Goal: Information Seeking & Learning: Understand process/instructions

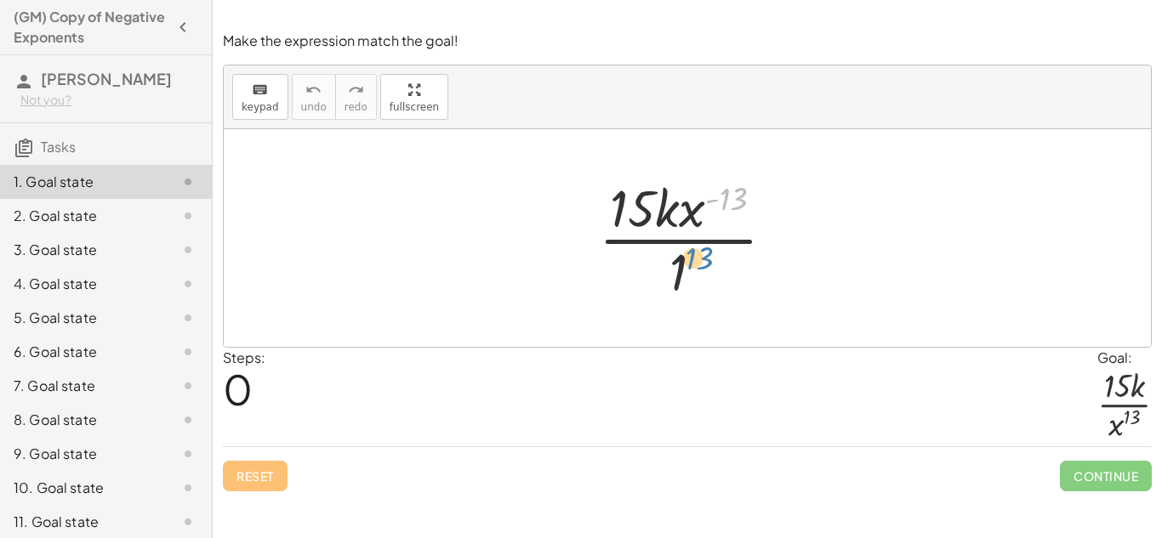
drag, startPoint x: 737, startPoint y: 184, endPoint x: 699, endPoint y: 244, distance: 71.5
click at [699, 244] on div at bounding box center [693, 238] width 207 height 131
drag, startPoint x: 695, startPoint y: 219, endPoint x: 669, endPoint y: 289, distance: 75.1
click at [669, 289] on div at bounding box center [693, 238] width 207 height 131
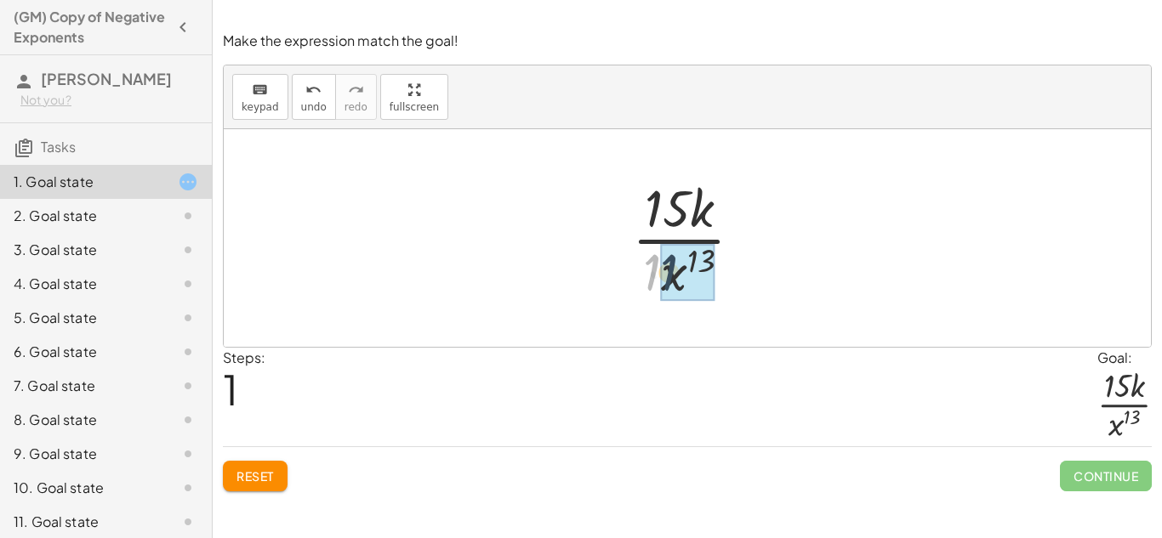
drag, startPoint x: 652, startPoint y: 275, endPoint x: 673, endPoint y: 275, distance: 21.3
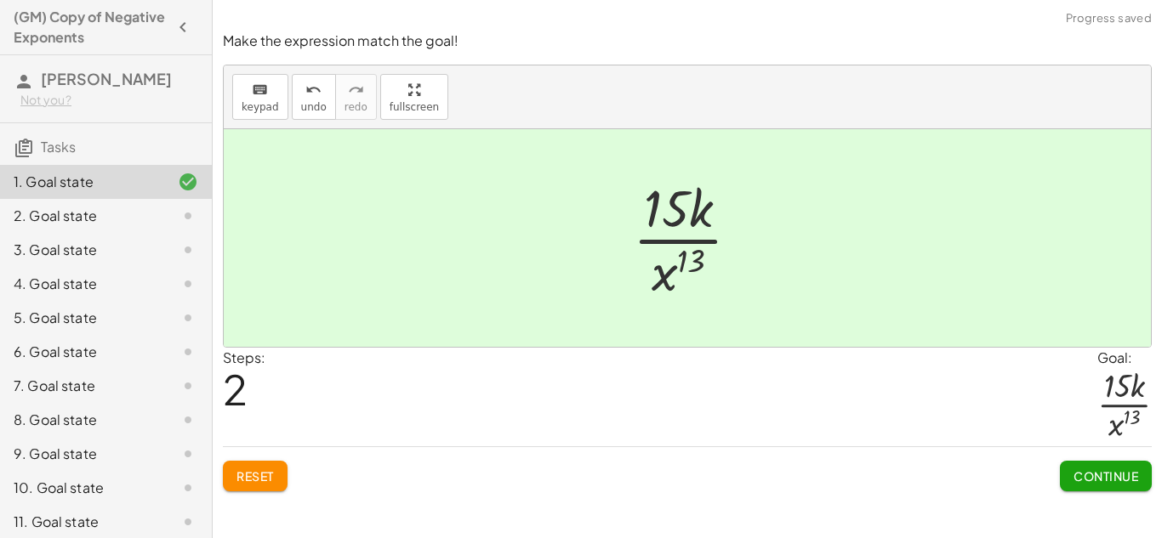
click at [1111, 478] on span "Continue" at bounding box center [1105, 476] width 65 height 15
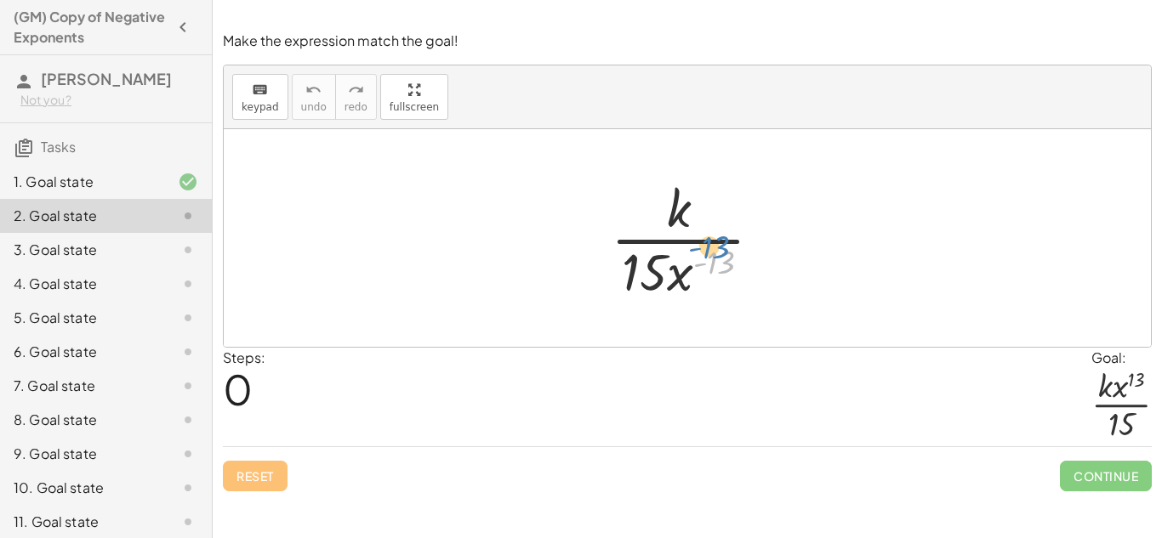
drag, startPoint x: 720, startPoint y: 272, endPoint x: 715, endPoint y: 257, distance: 16.1
click at [715, 257] on div at bounding box center [693, 238] width 182 height 131
click at [713, 257] on div at bounding box center [693, 238] width 182 height 131
drag, startPoint x: 678, startPoint y: 266, endPoint x: 674, endPoint y: 214, distance: 52.1
click at [674, 214] on div at bounding box center [693, 238] width 182 height 131
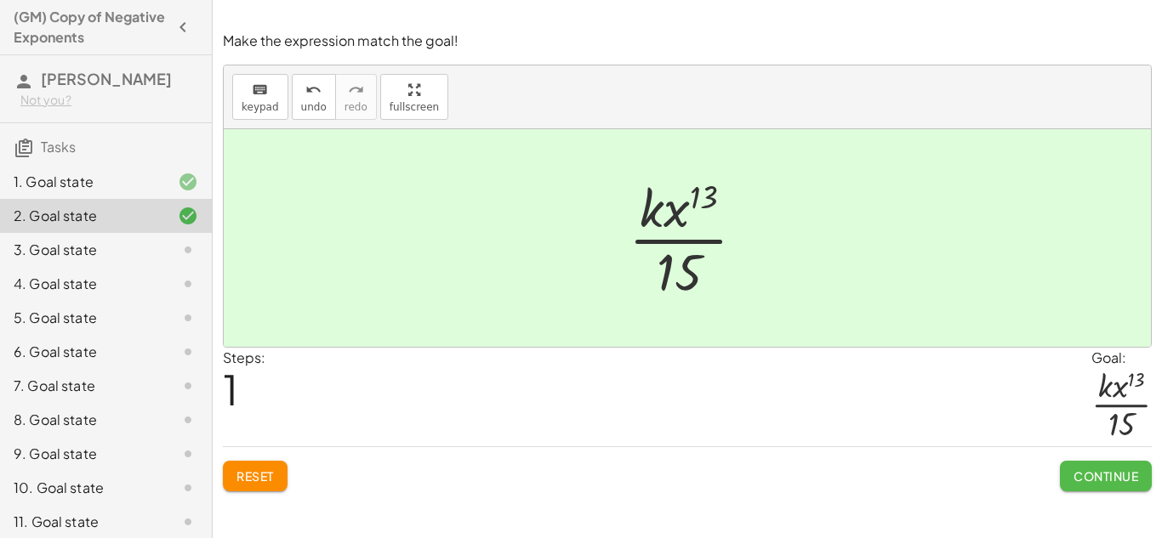
click at [1080, 469] on span "Continue" at bounding box center [1105, 476] width 65 height 15
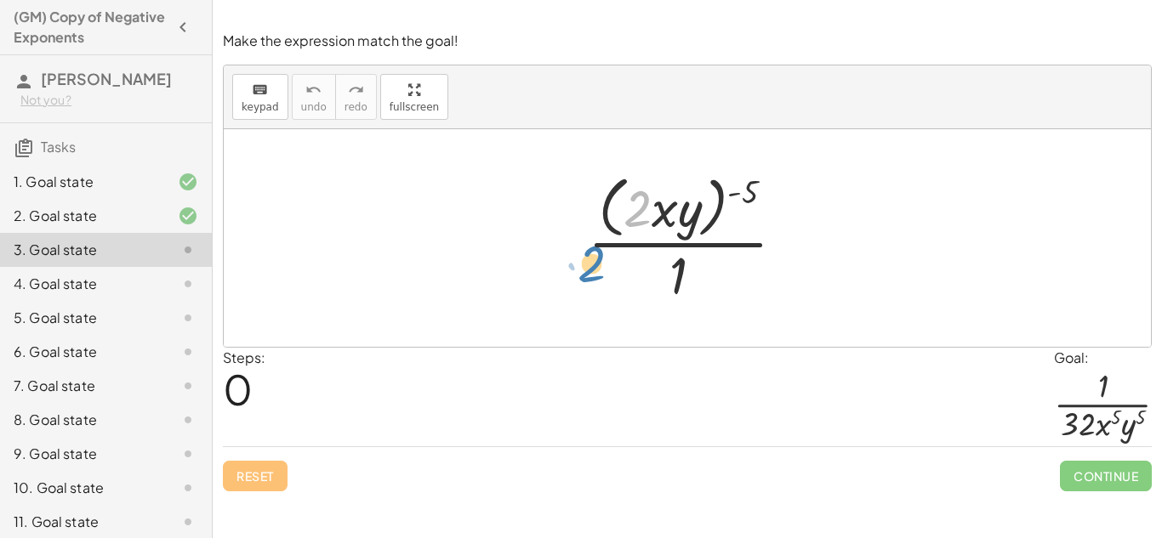
drag, startPoint x: 629, startPoint y: 196, endPoint x: 638, endPoint y: 264, distance: 67.8
click at [638, 264] on div at bounding box center [693, 237] width 228 height 139
drag, startPoint x: 680, startPoint y: 267, endPoint x: 644, endPoint y: 201, distance: 75.8
click at [644, 201] on div at bounding box center [693, 237] width 228 height 139
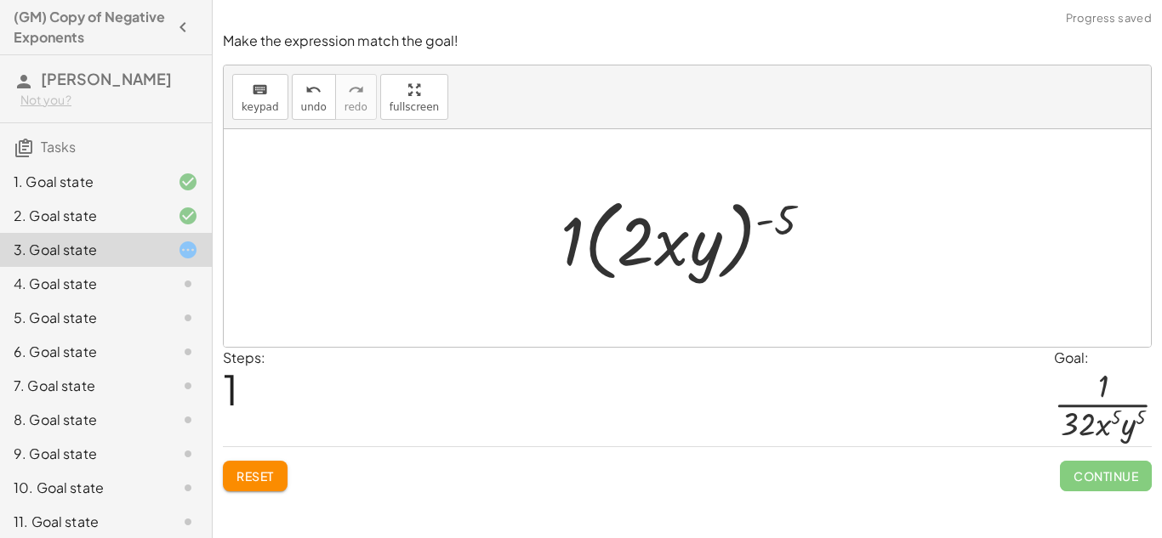
click at [264, 476] on span "Reset" at bounding box center [254, 476] width 37 height 15
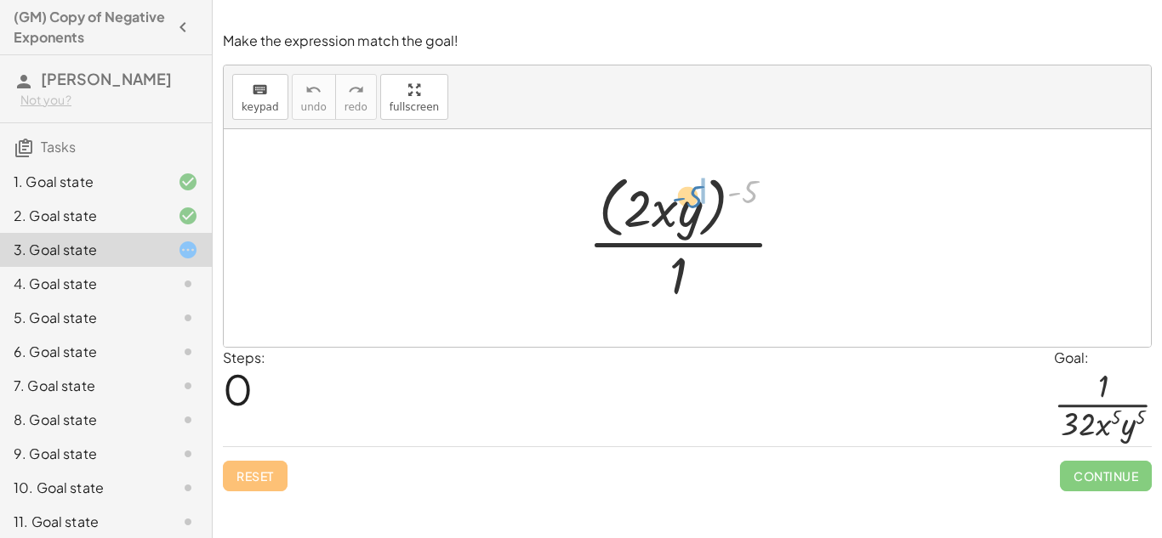
drag, startPoint x: 745, startPoint y: 193, endPoint x: 677, endPoint y: 203, distance: 68.8
click at [677, 203] on div at bounding box center [693, 237] width 228 height 139
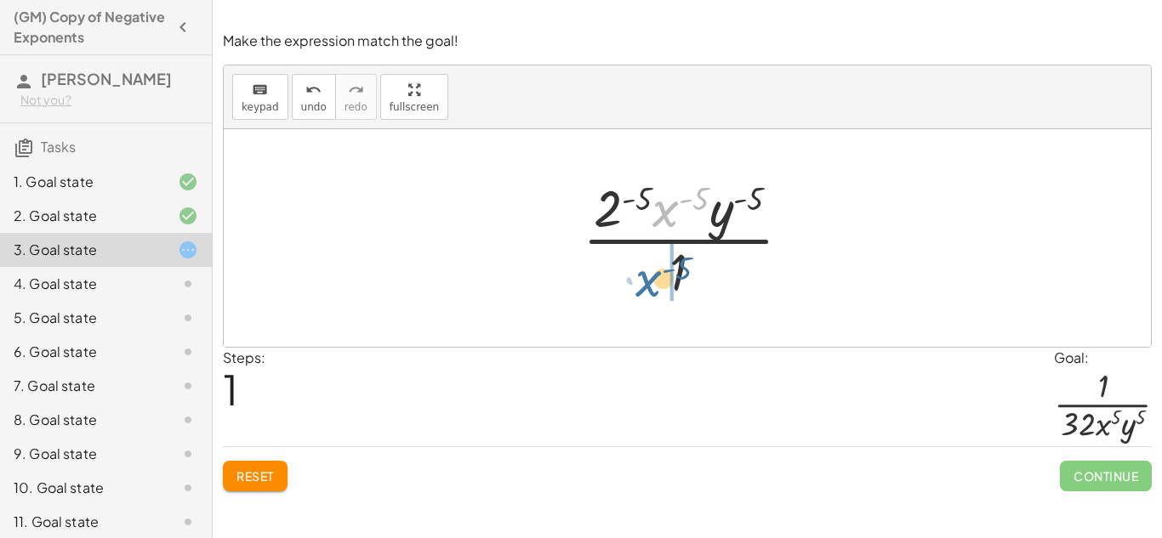
drag, startPoint x: 667, startPoint y: 207, endPoint x: 650, endPoint y: 276, distance: 71.8
click at [650, 276] on div at bounding box center [693, 238] width 239 height 131
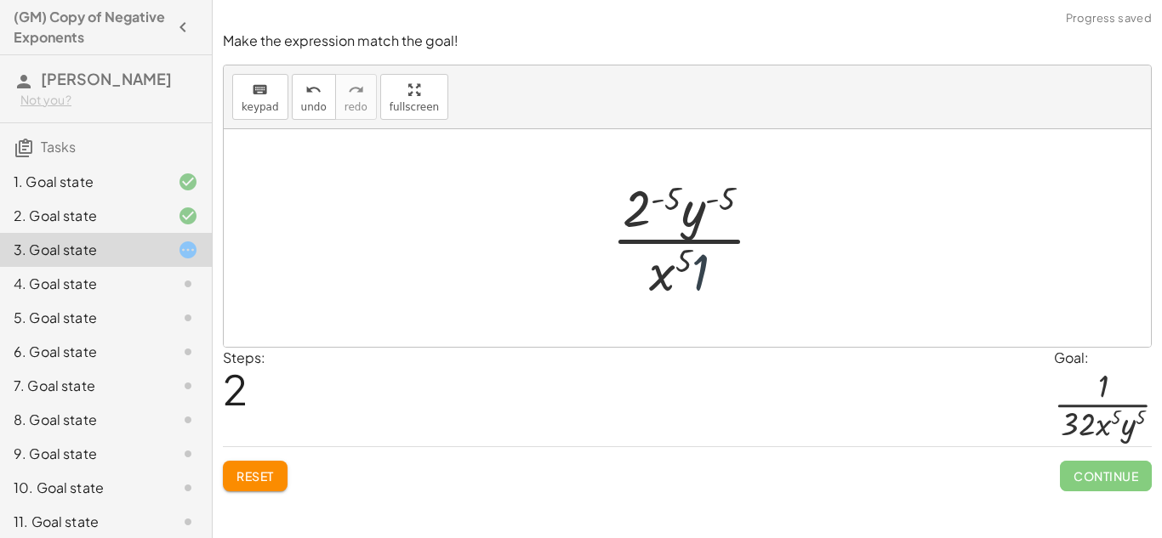
click at [699, 270] on div at bounding box center [694, 238] width 182 height 131
click at [252, 483] on span "Reset" at bounding box center [254, 476] width 37 height 15
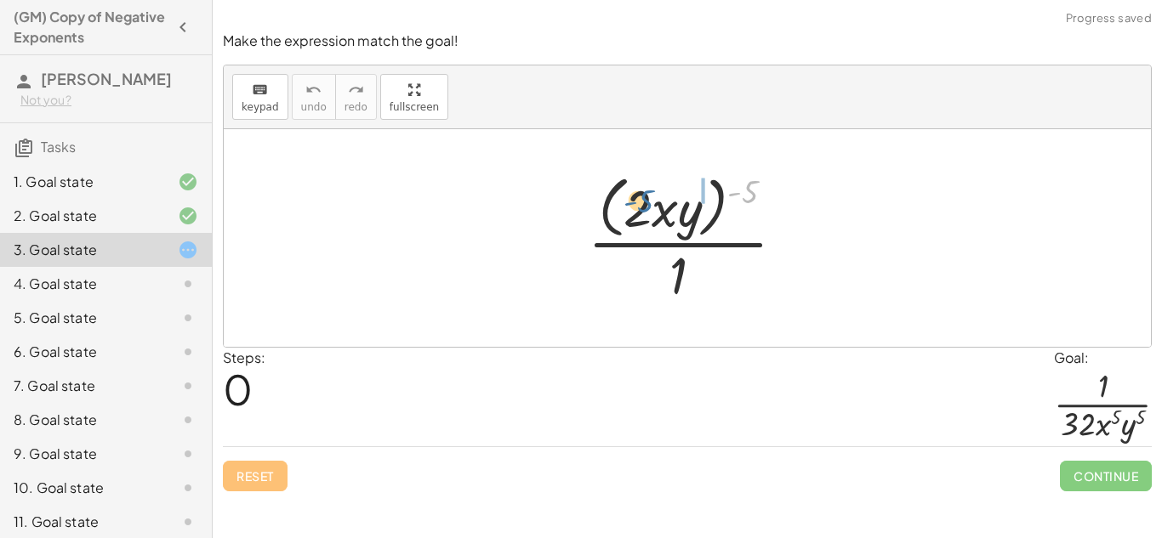
drag, startPoint x: 742, startPoint y: 188, endPoint x: 636, endPoint y: 197, distance: 105.9
click at [636, 197] on div at bounding box center [693, 237] width 228 height 139
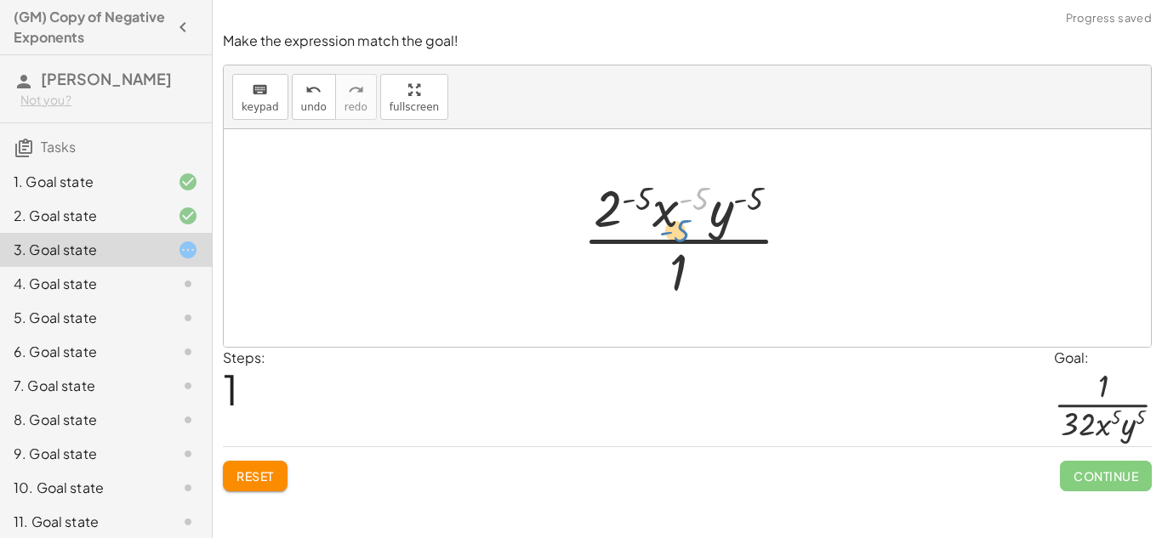
drag, startPoint x: 682, startPoint y: 200, endPoint x: 664, endPoint y: 225, distance: 31.1
click at [664, 225] on div at bounding box center [693, 238] width 239 height 131
drag, startPoint x: 668, startPoint y: 208, endPoint x: 639, endPoint y: 293, distance: 89.8
click at [639, 293] on div at bounding box center [693, 238] width 239 height 131
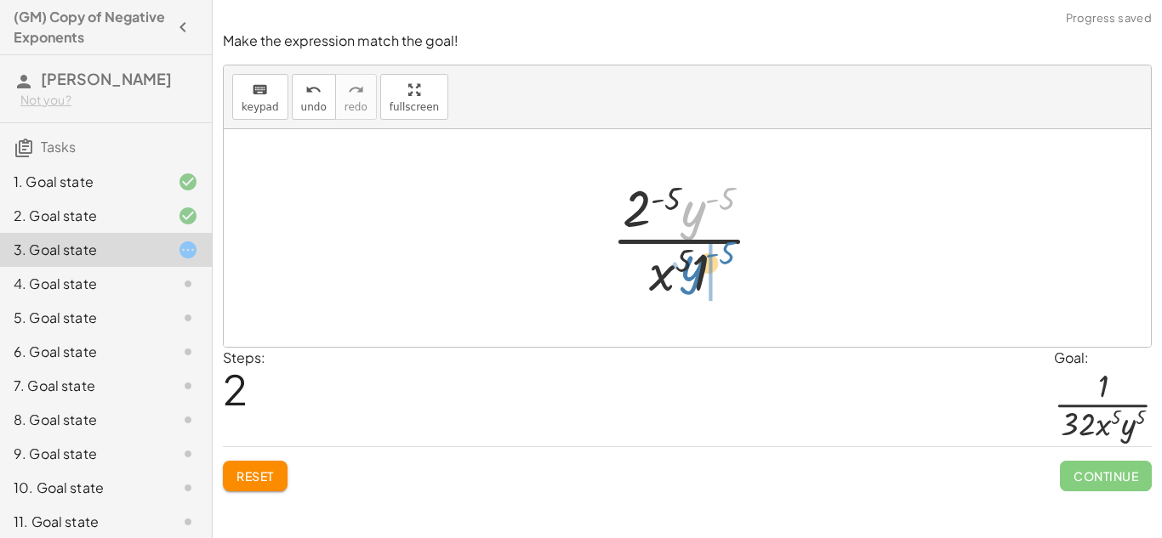
drag, startPoint x: 695, startPoint y: 220, endPoint x: 695, endPoint y: 276, distance: 55.3
click at [695, 276] on div at bounding box center [694, 238] width 182 height 131
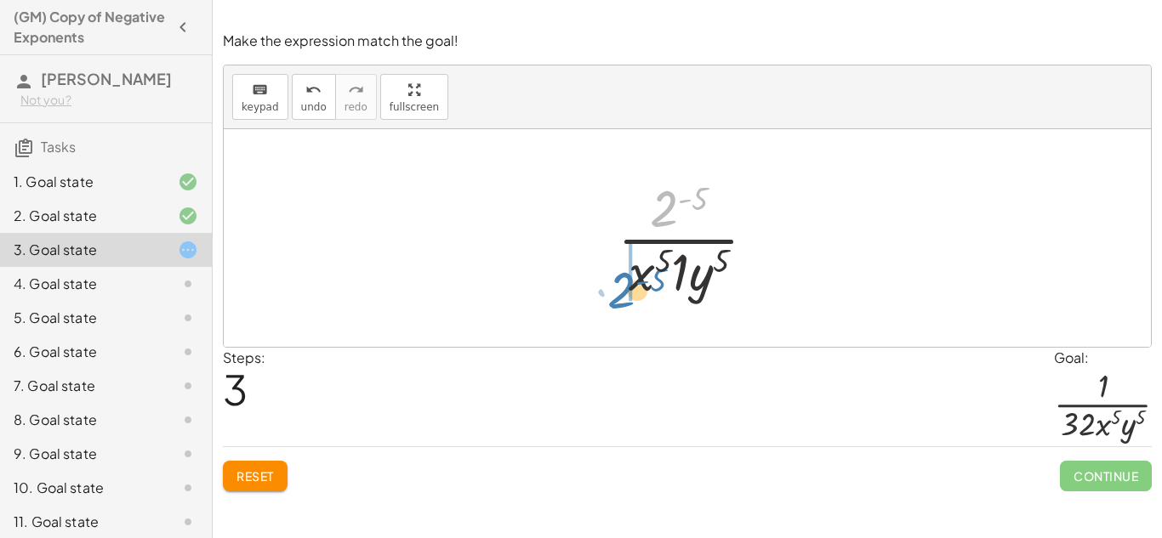
drag, startPoint x: 663, startPoint y: 213, endPoint x: 622, endPoint y: 292, distance: 88.7
click at [622, 292] on div at bounding box center [693, 238] width 169 height 131
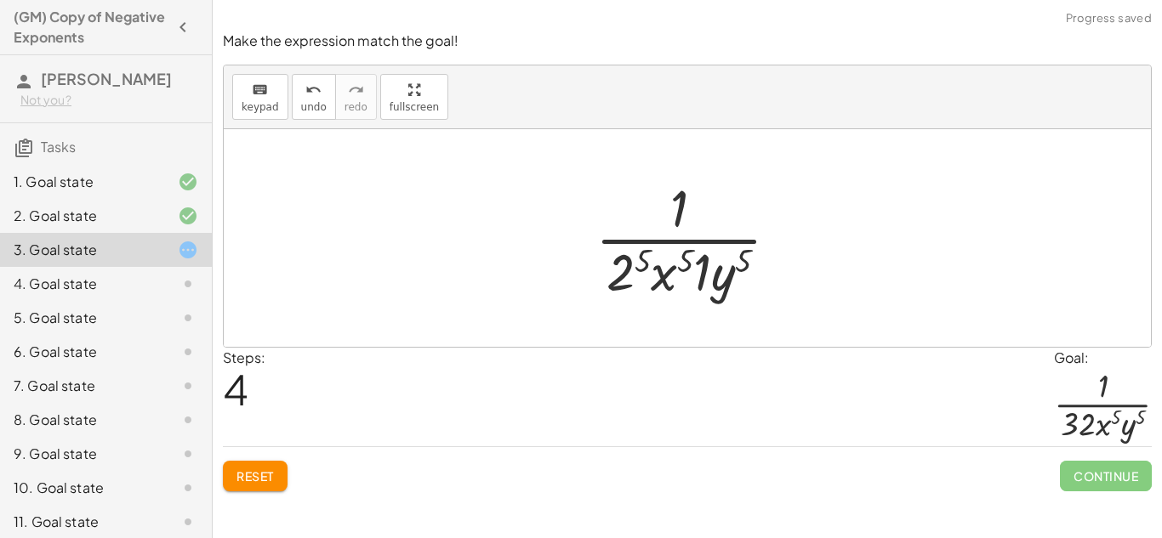
click at [668, 267] on div at bounding box center [694, 238] width 214 height 131
click at [635, 265] on div at bounding box center [694, 238] width 214 height 131
click at [713, 273] on div at bounding box center [693, 238] width 227 height 131
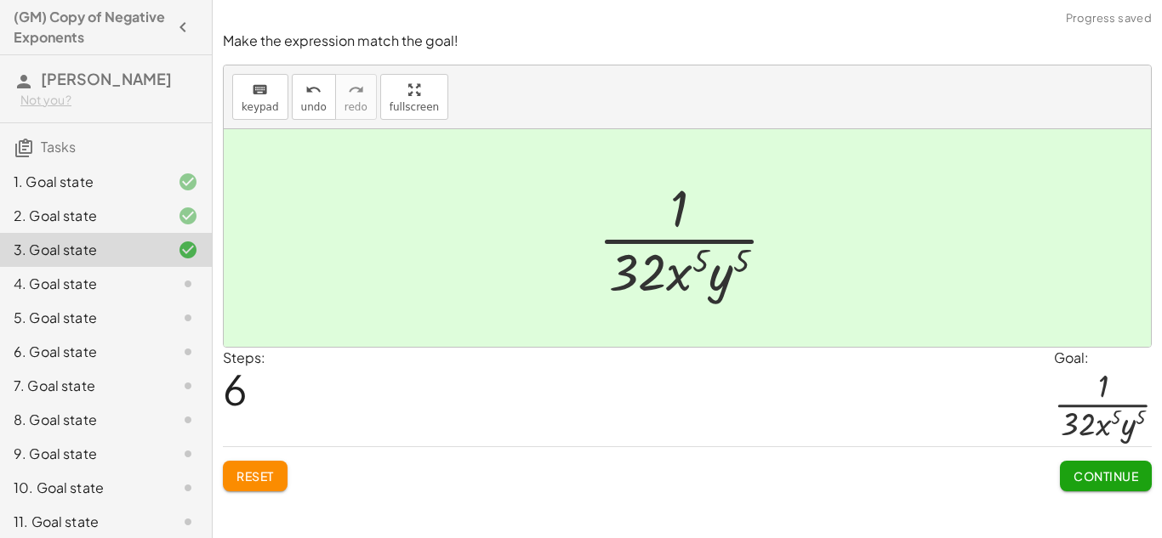
click at [1077, 483] on span "Continue" at bounding box center [1105, 476] width 65 height 15
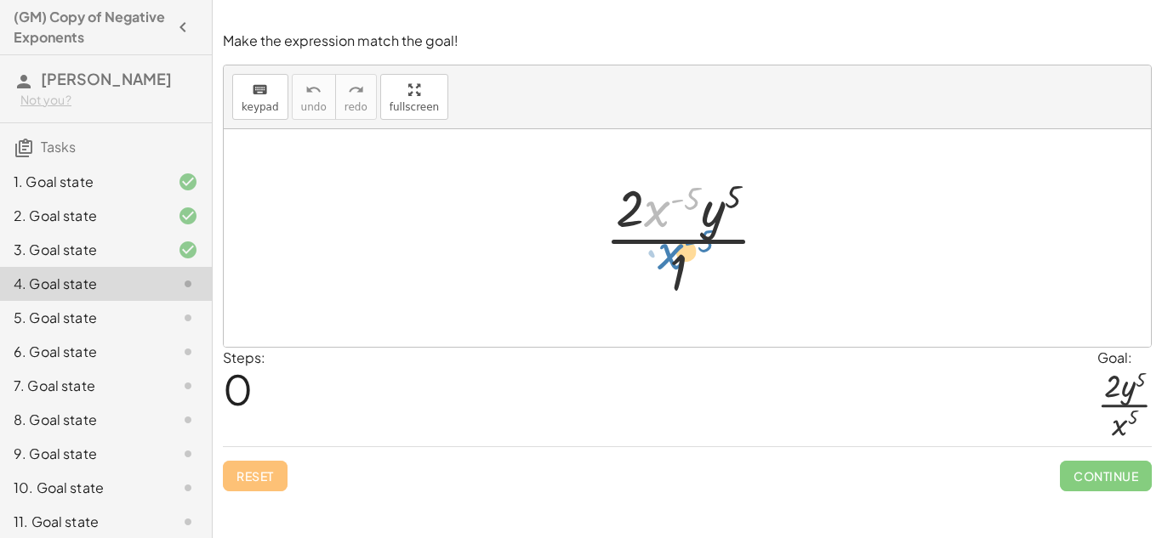
drag, startPoint x: 658, startPoint y: 212, endPoint x: 671, endPoint y: 254, distance: 44.4
click at [671, 254] on div at bounding box center [693, 238] width 194 height 131
drag, startPoint x: 658, startPoint y: 201, endPoint x: 677, endPoint y: 293, distance: 94.6
click at [677, 293] on div at bounding box center [693, 238] width 194 height 131
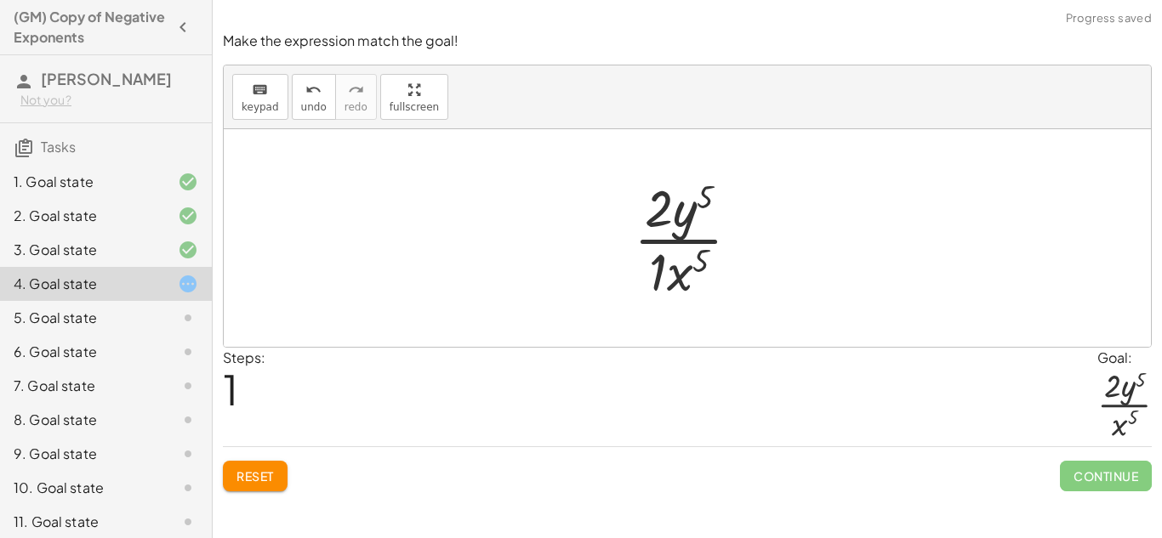
click at [679, 284] on div at bounding box center [693, 238] width 137 height 131
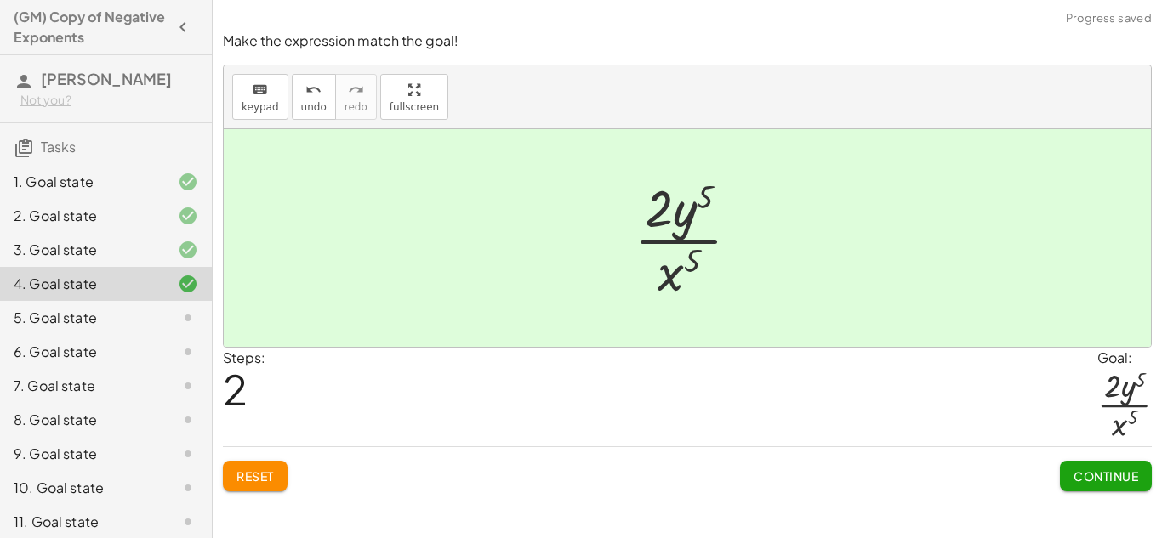
click at [1137, 479] on button "Continue" at bounding box center [1106, 476] width 92 height 31
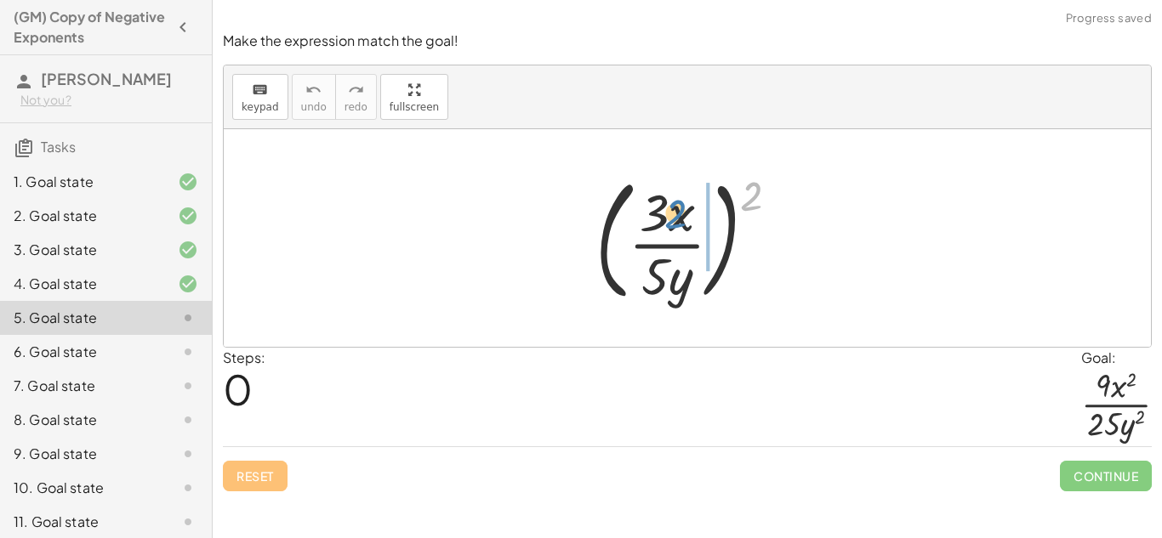
drag, startPoint x: 759, startPoint y: 193, endPoint x: 681, endPoint y: 211, distance: 79.4
click at [681, 211] on div at bounding box center [694, 238] width 214 height 141
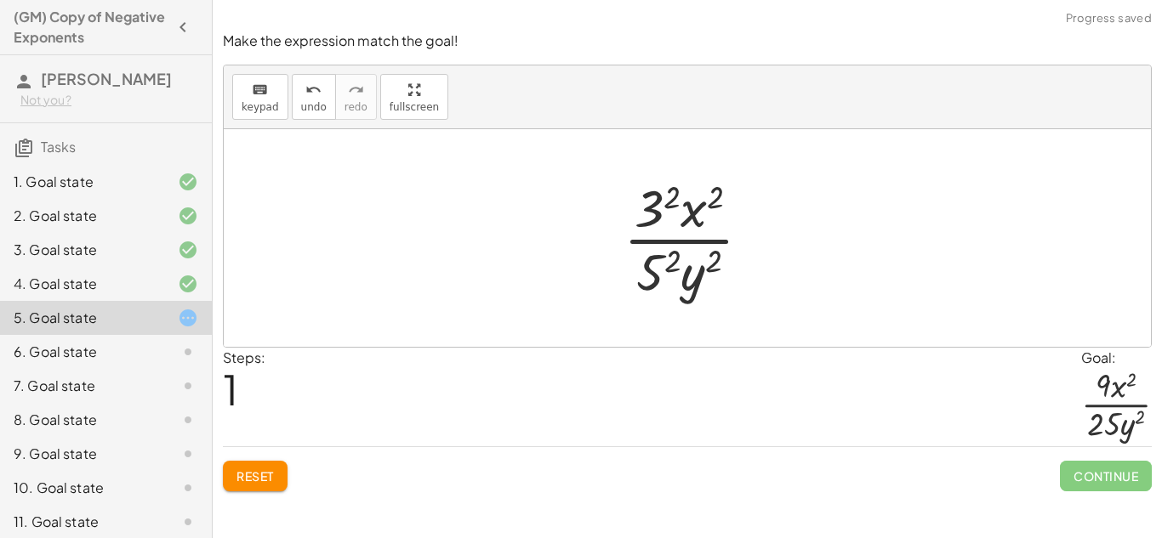
click at [667, 268] on div at bounding box center [694, 238] width 158 height 131
click at [653, 191] on div at bounding box center [693, 238] width 165 height 131
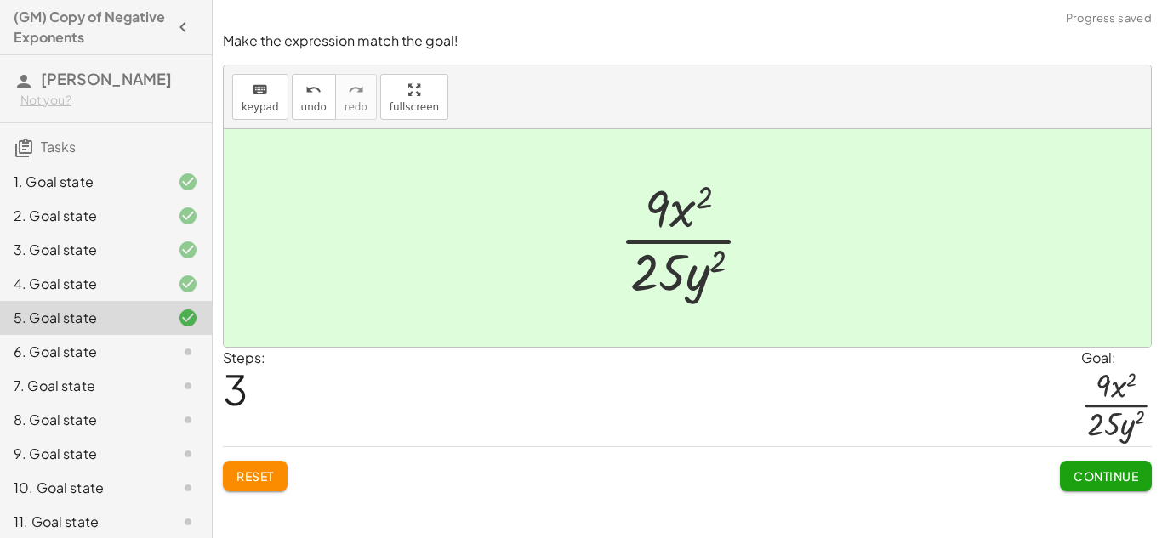
click at [1134, 471] on span "Continue" at bounding box center [1105, 476] width 65 height 15
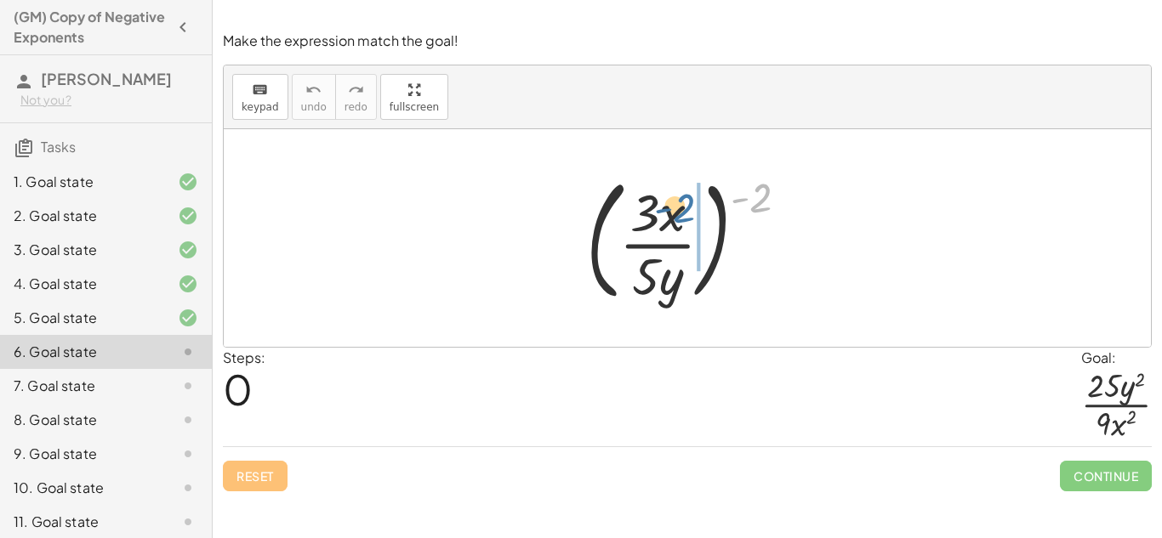
drag, startPoint x: 762, startPoint y: 200, endPoint x: 684, endPoint y: 211, distance: 79.0
click at [684, 211] on div at bounding box center [694, 238] width 233 height 141
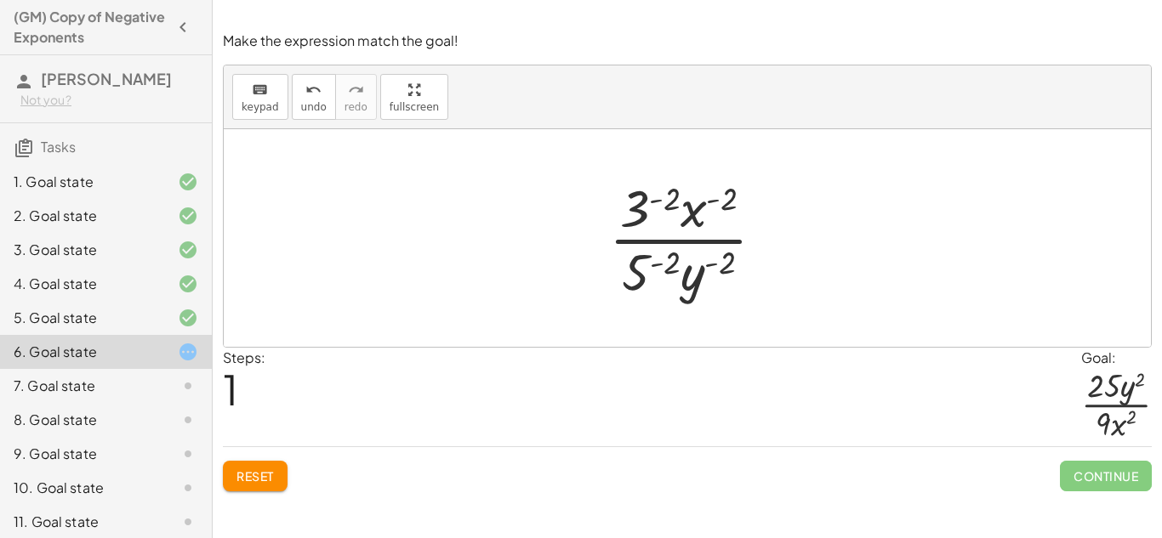
click at [664, 207] on div at bounding box center [693, 238] width 186 height 131
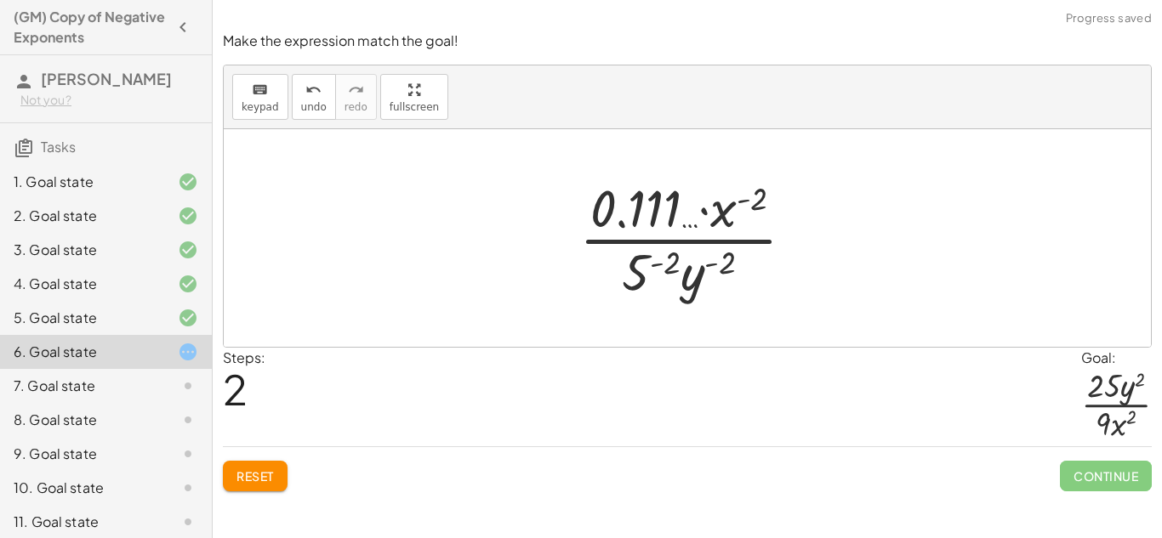
click at [284, 484] on button "Reset" at bounding box center [255, 476] width 65 height 31
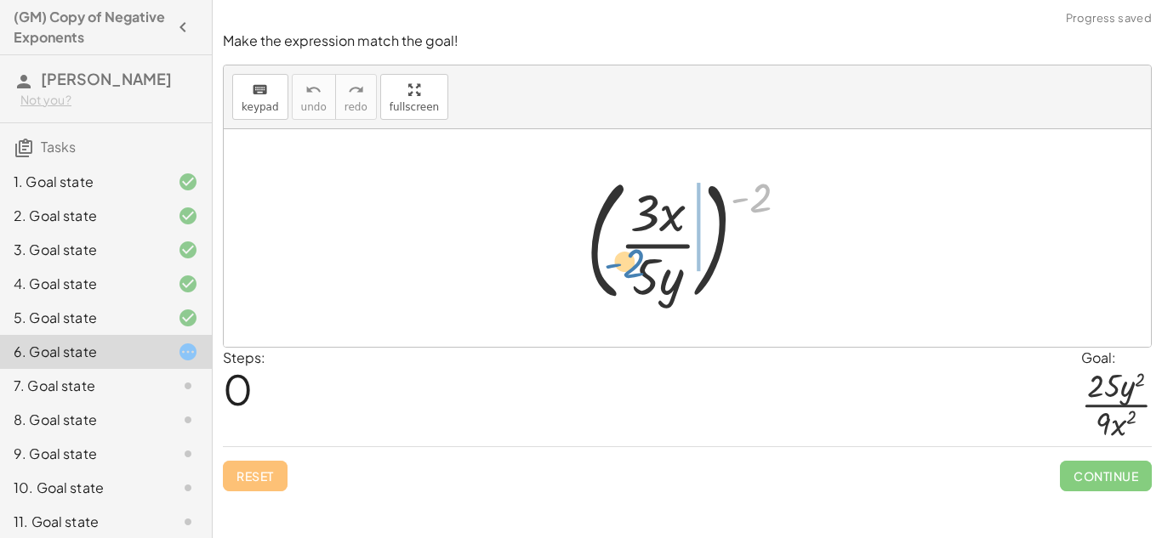
drag, startPoint x: 760, startPoint y: 222, endPoint x: 633, endPoint y: 287, distance: 142.7
click at [633, 287] on div at bounding box center [694, 238] width 233 height 141
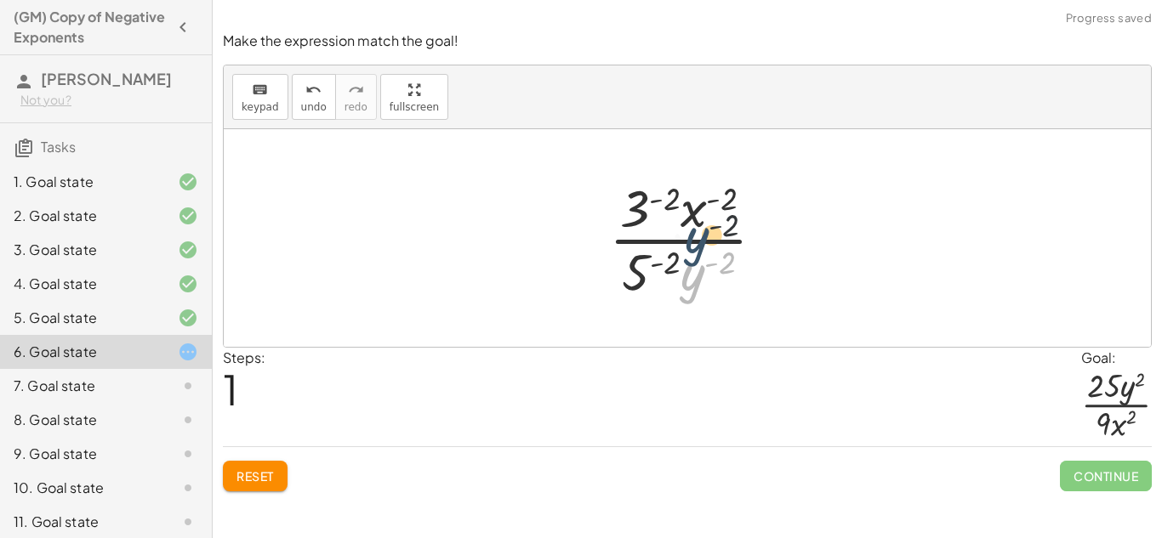
drag, startPoint x: 691, startPoint y: 294, endPoint x: 694, endPoint y: 239, distance: 55.4
click at [694, 239] on div at bounding box center [693, 238] width 186 height 131
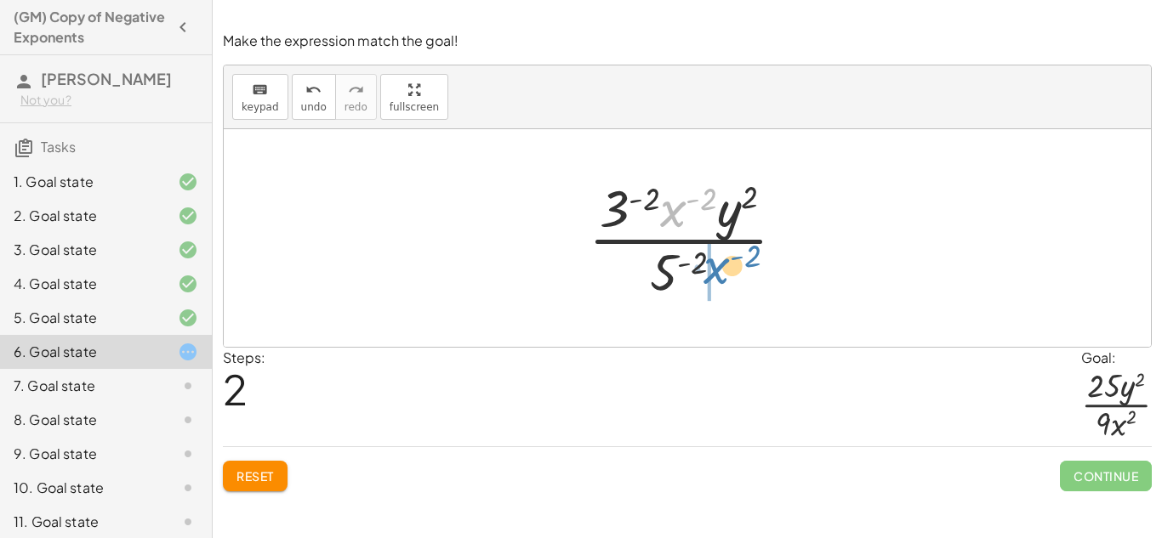
drag, startPoint x: 684, startPoint y: 207, endPoint x: 728, endPoint y: 265, distance: 73.5
click at [728, 265] on div at bounding box center [693, 238] width 227 height 131
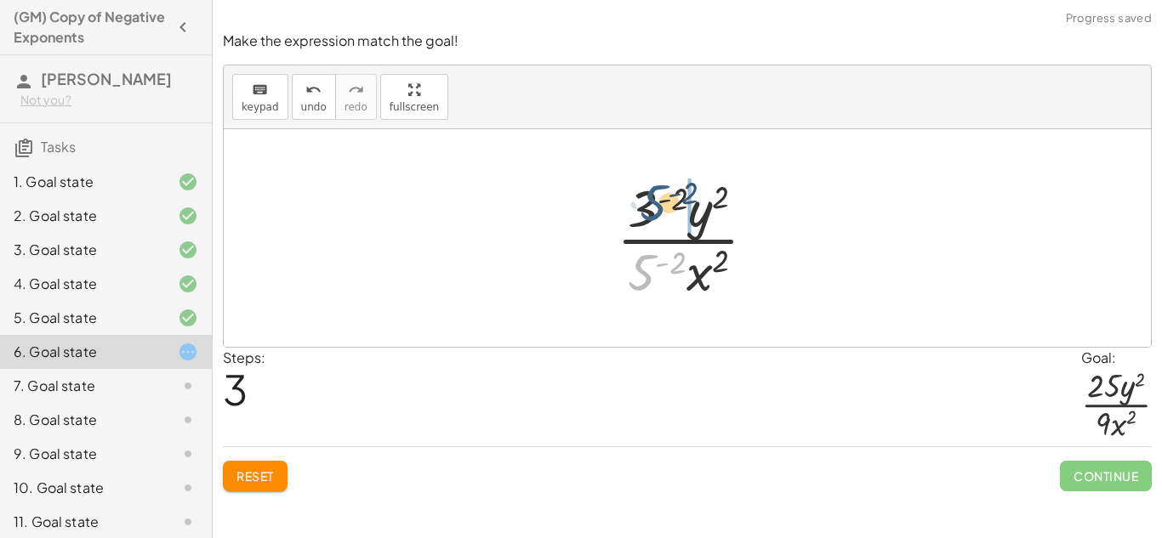
drag, startPoint x: 654, startPoint y: 265, endPoint x: 666, endPoint y: 195, distance: 71.6
click at [666, 195] on div at bounding box center [693, 238] width 170 height 131
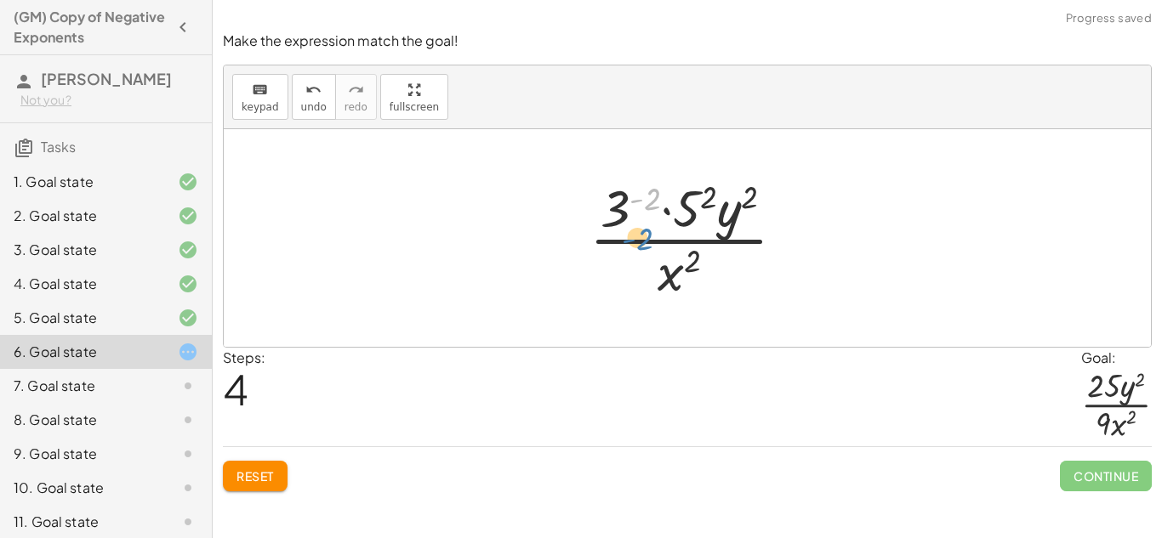
drag, startPoint x: 632, startPoint y: 193, endPoint x: 623, endPoint y: 230, distance: 37.8
click at [623, 230] on div at bounding box center [694, 238] width 226 height 131
drag, startPoint x: 620, startPoint y: 199, endPoint x: 615, endPoint y: 274, distance: 75.0
click at [615, 274] on div at bounding box center [694, 238] width 226 height 131
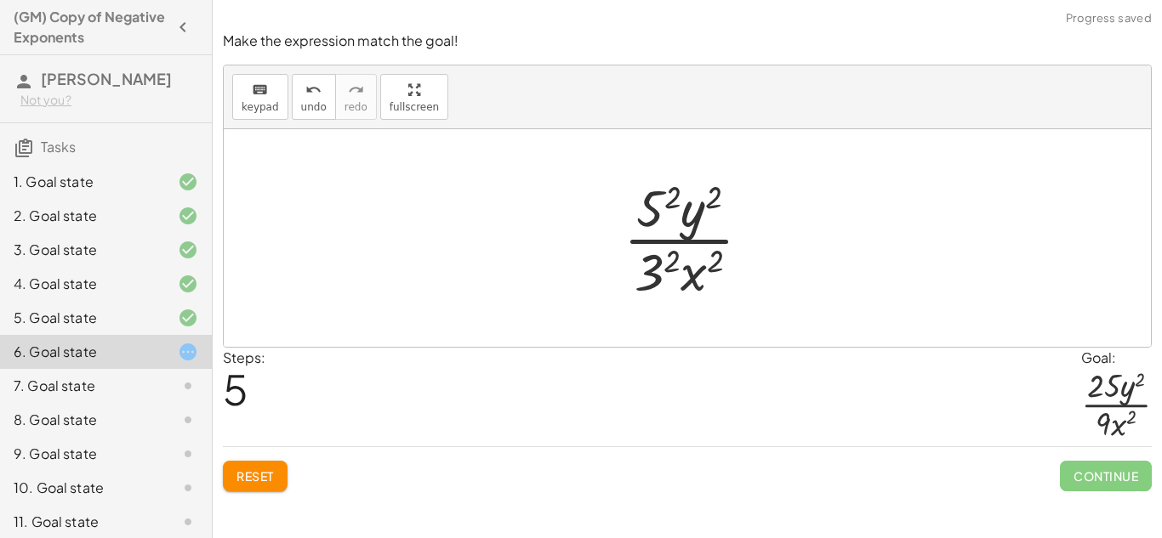
click at [653, 210] on div at bounding box center [694, 238] width 158 height 131
click at [665, 268] on div at bounding box center [693, 238] width 165 height 131
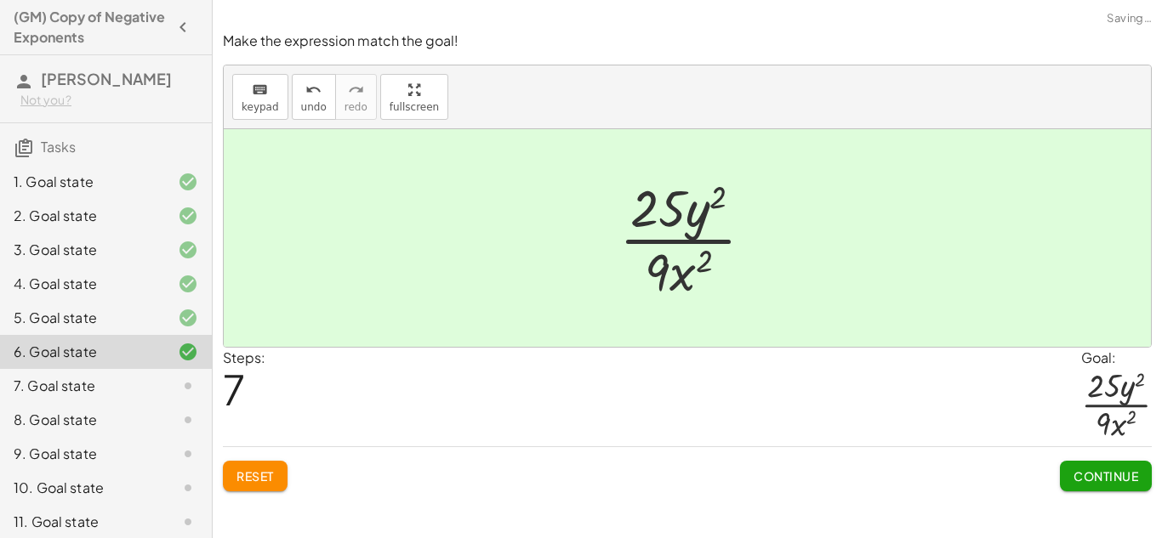
click at [1135, 484] on span "Continue" at bounding box center [1105, 476] width 65 height 15
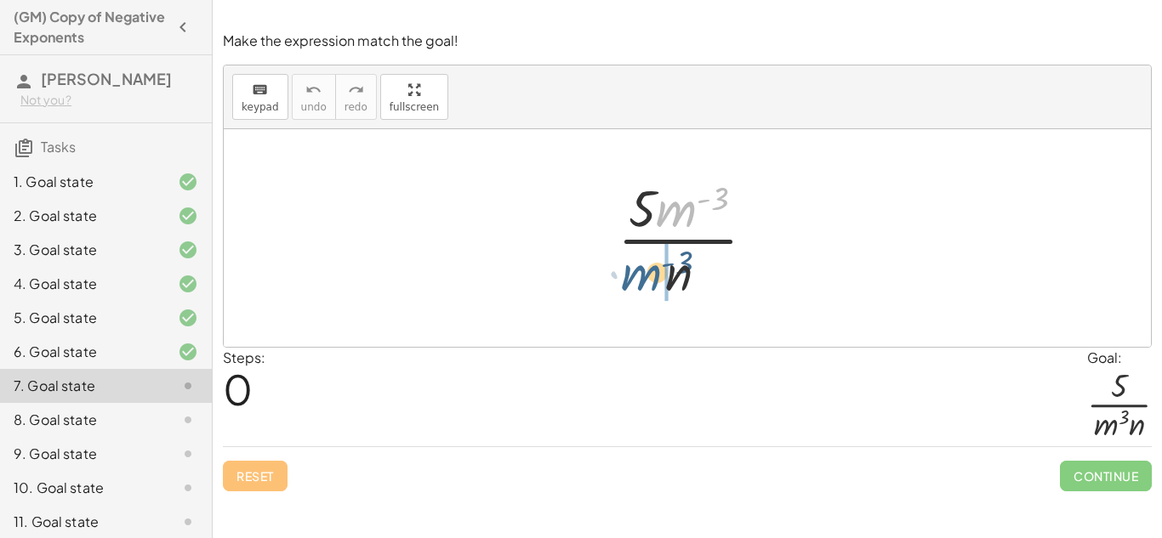
drag, startPoint x: 682, startPoint y: 212, endPoint x: 645, endPoint y: 278, distance: 76.2
click at [645, 278] on div at bounding box center [693, 238] width 168 height 131
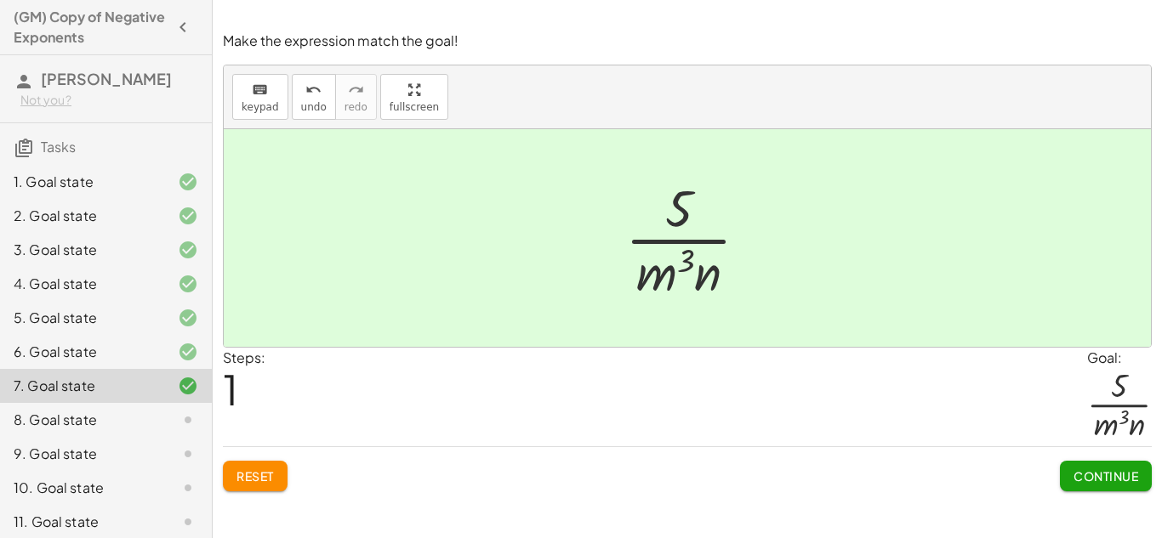
click at [1096, 472] on span "Continue" at bounding box center [1105, 476] width 65 height 15
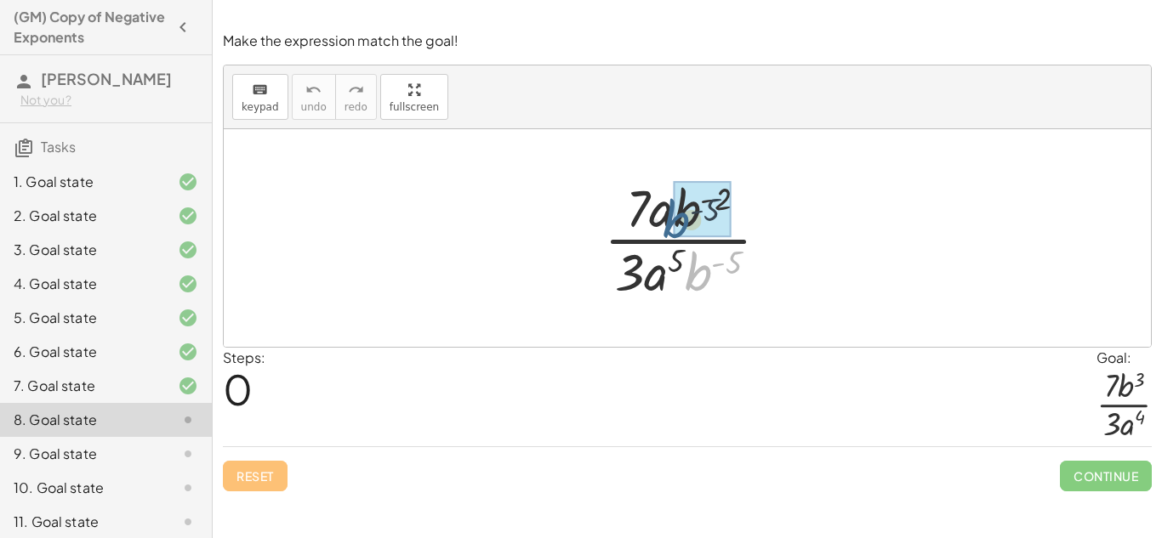
drag, startPoint x: 701, startPoint y: 265, endPoint x: 677, endPoint y: 212, distance: 58.6
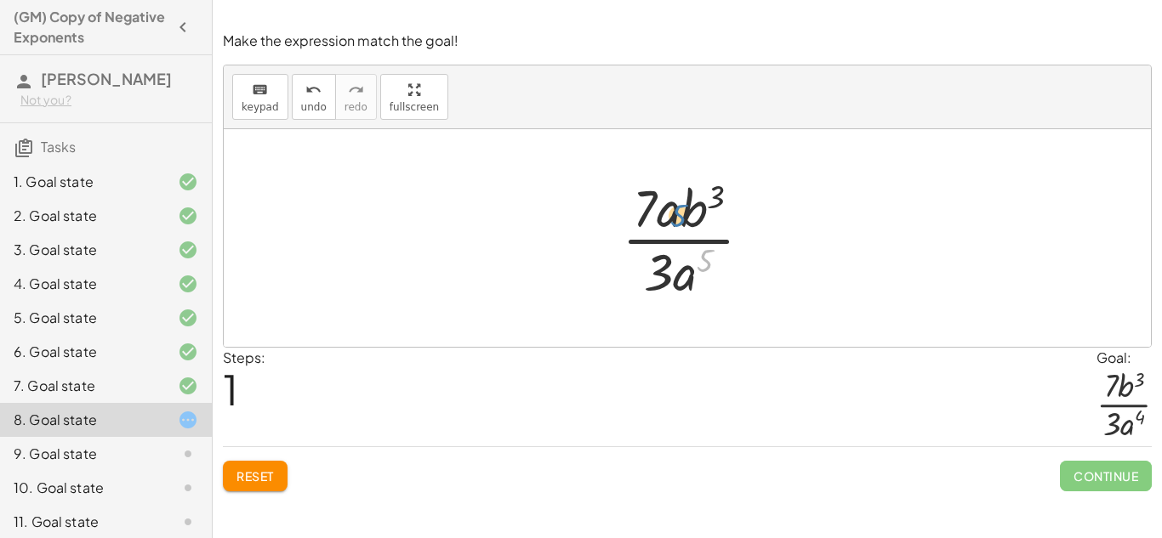
drag, startPoint x: 701, startPoint y: 265, endPoint x: 674, endPoint y: 220, distance: 52.2
click at [674, 220] on div at bounding box center [693, 238] width 161 height 131
click at [690, 275] on div at bounding box center [693, 238] width 161 height 131
click at [259, 466] on button "Reset" at bounding box center [255, 476] width 65 height 31
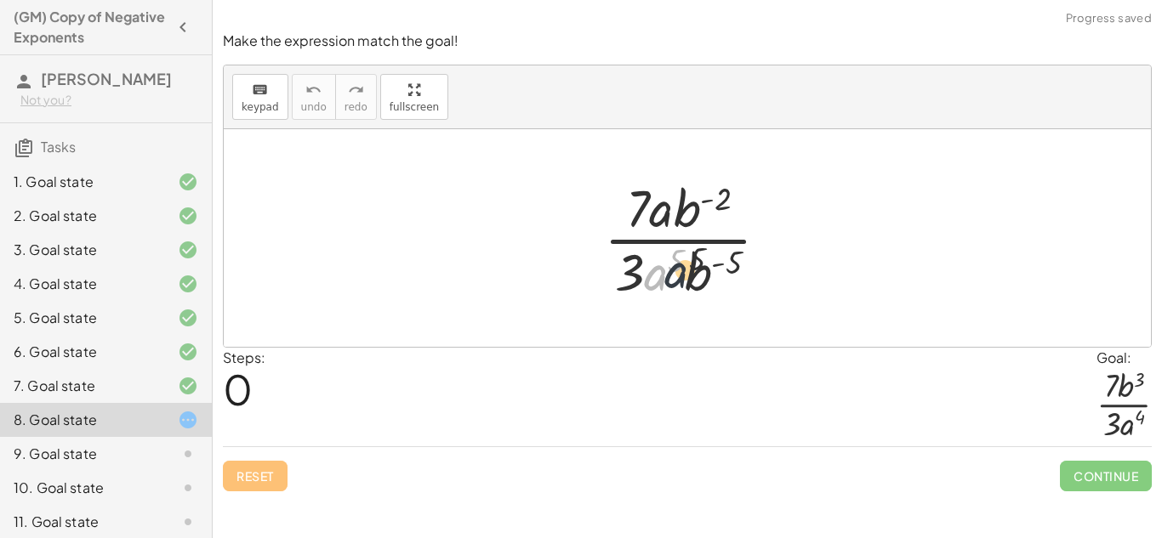
drag, startPoint x: 657, startPoint y: 278, endPoint x: 698, endPoint y: 276, distance: 40.9
click at [698, 276] on div at bounding box center [693, 238] width 196 height 131
drag, startPoint x: 732, startPoint y: 262, endPoint x: 729, endPoint y: 245, distance: 17.3
click at [729, 245] on div at bounding box center [693, 238] width 196 height 131
drag, startPoint x: 703, startPoint y: 270, endPoint x: 698, endPoint y: 248, distance: 22.5
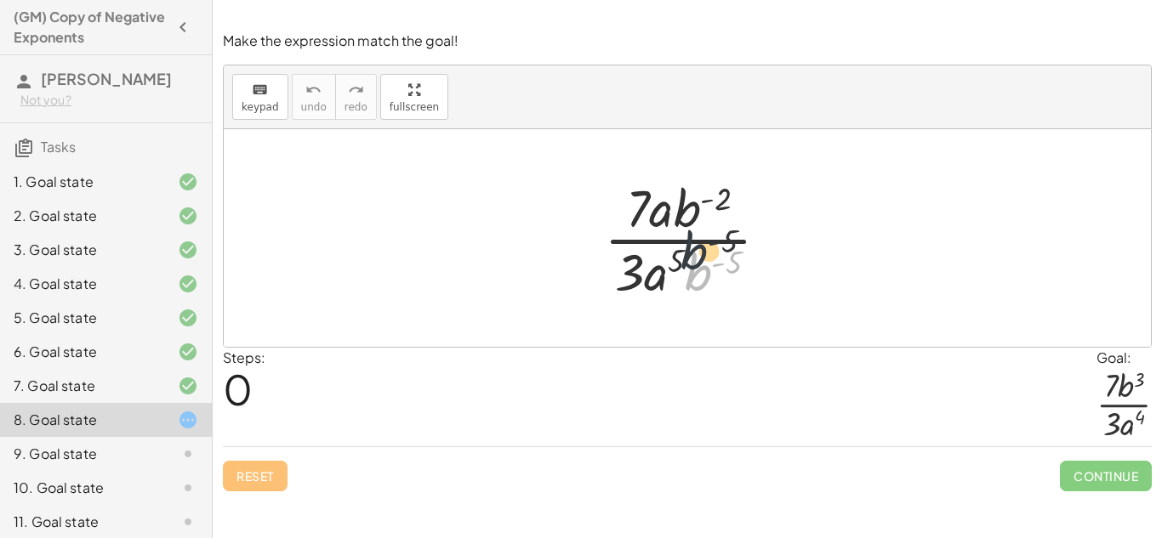
click at [698, 248] on div at bounding box center [693, 238] width 196 height 131
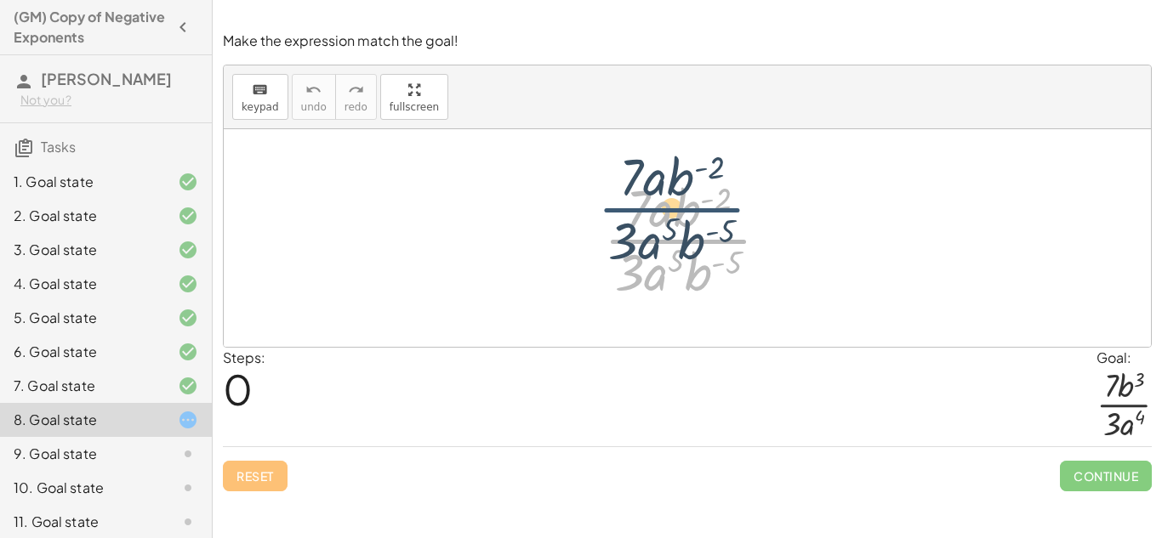
drag, startPoint x: 696, startPoint y: 248, endPoint x: 689, endPoint y: 214, distance: 33.9
click at [689, 214] on div at bounding box center [693, 238] width 196 height 131
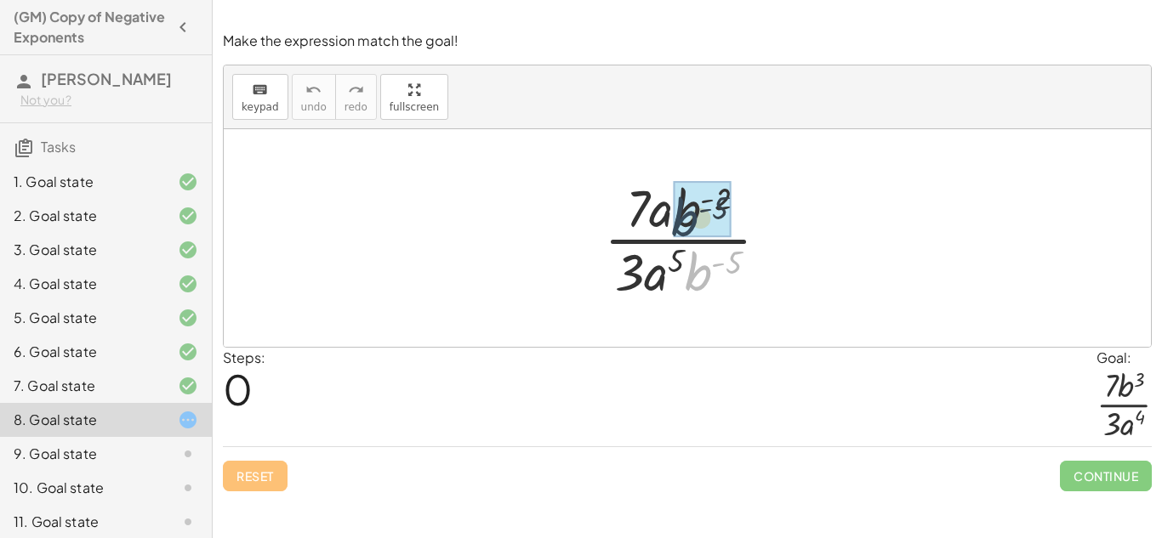
drag, startPoint x: 699, startPoint y: 287, endPoint x: 687, endPoint y: 207, distance: 80.8
click at [687, 207] on div at bounding box center [693, 238] width 196 height 131
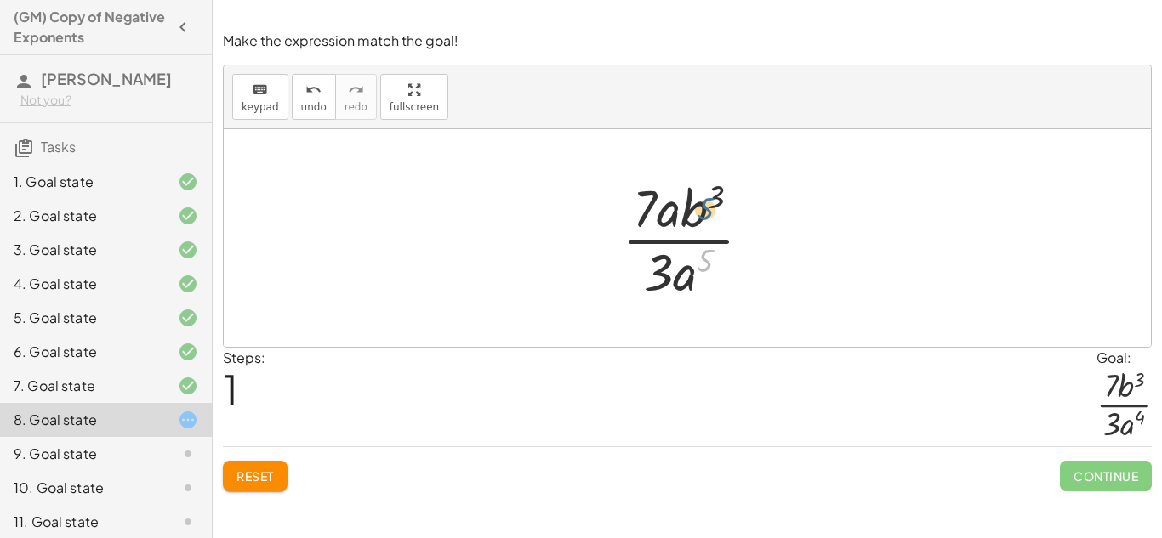
drag, startPoint x: 708, startPoint y: 253, endPoint x: 710, endPoint y: 191, distance: 63.0
click at [710, 191] on div at bounding box center [693, 238] width 161 height 131
drag, startPoint x: 700, startPoint y: 264, endPoint x: 649, endPoint y: 210, distance: 74.0
click at [649, 210] on div at bounding box center [693, 238] width 161 height 131
click at [183, 458] on icon at bounding box center [188, 454] width 20 height 20
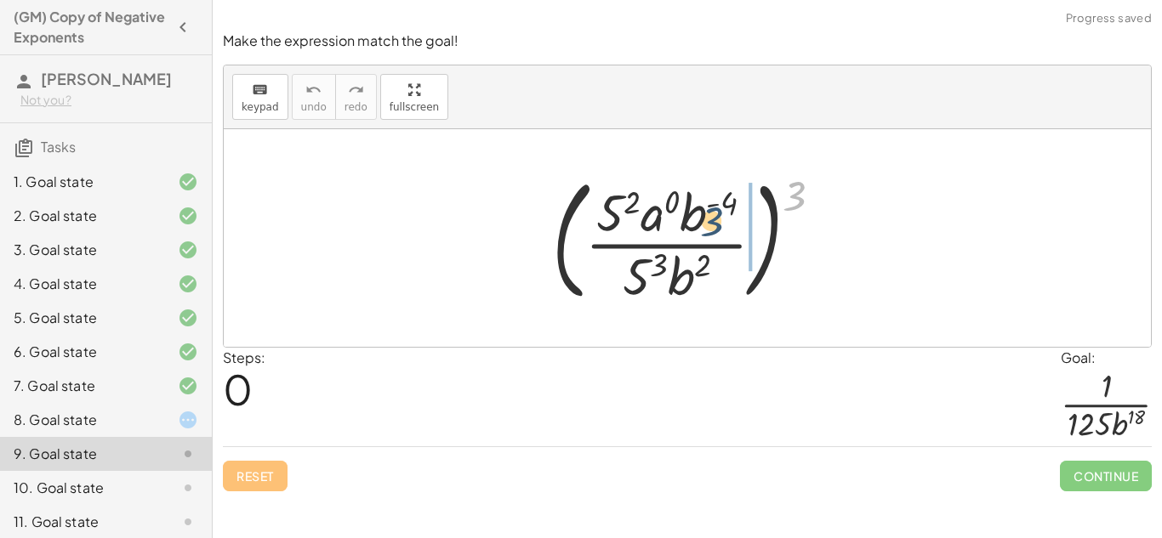
drag, startPoint x: 792, startPoint y: 198, endPoint x: 706, endPoint y: 225, distance: 89.9
click at [706, 225] on div at bounding box center [694, 238] width 301 height 141
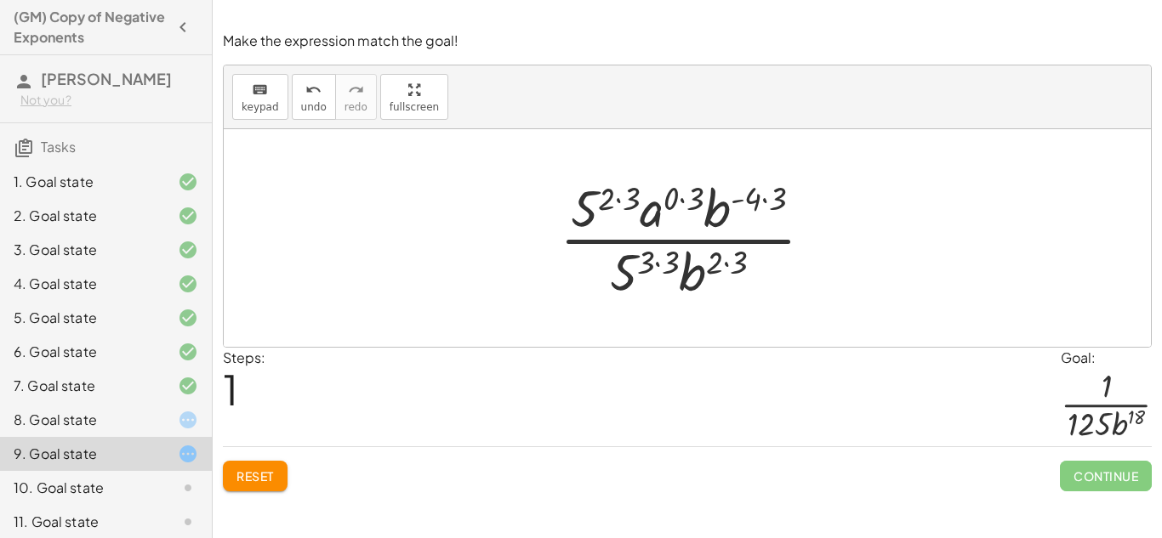
click at [607, 202] on div at bounding box center [693, 238] width 284 height 131
click at [582, 207] on div at bounding box center [693, 238] width 284 height 131
drag, startPoint x: 637, startPoint y: 198, endPoint x: 606, endPoint y: 202, distance: 30.9
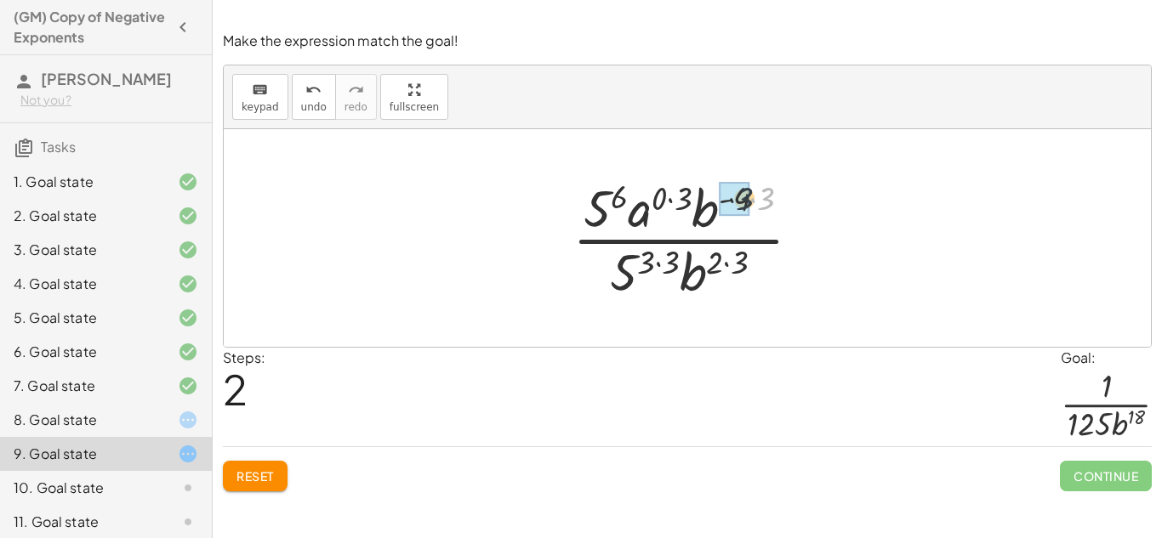
drag, startPoint x: 765, startPoint y: 198, endPoint x: 737, endPoint y: 199, distance: 28.1
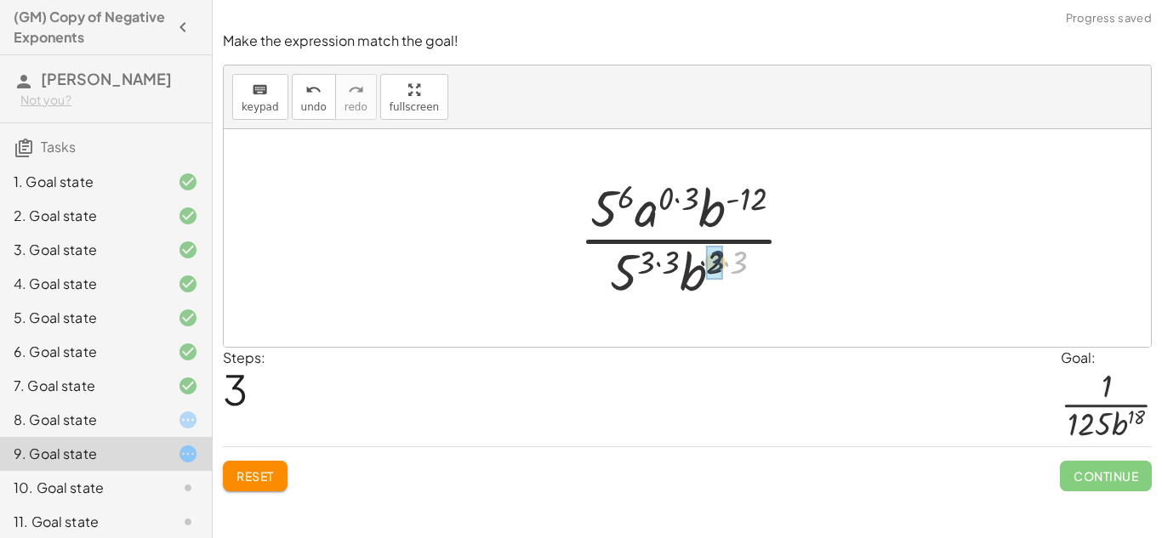
drag, startPoint x: 741, startPoint y: 261, endPoint x: 711, endPoint y: 263, distance: 29.8
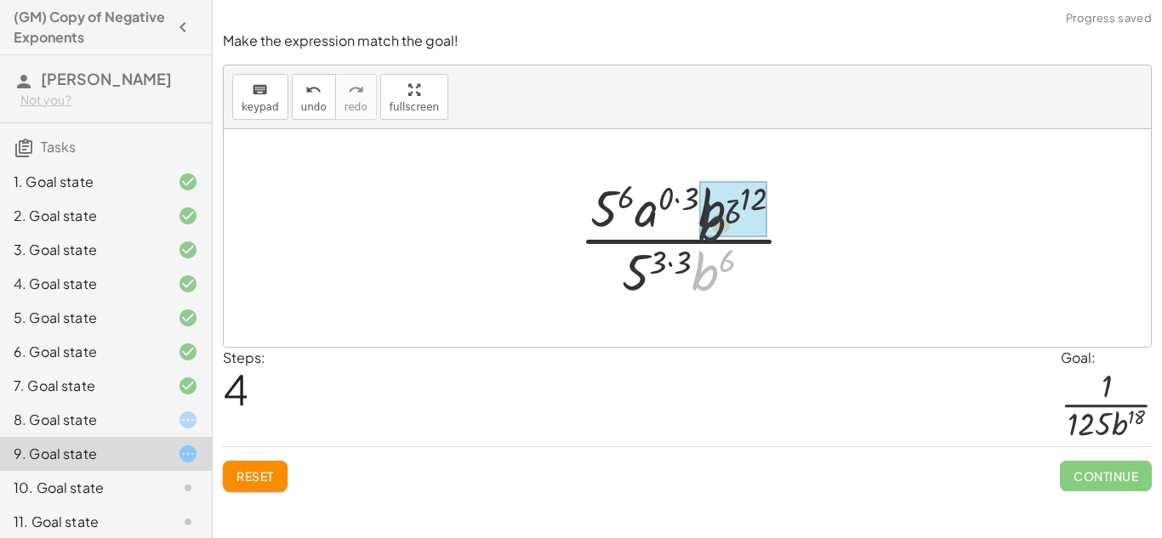
drag, startPoint x: 709, startPoint y: 268, endPoint x: 716, endPoint y: 213, distance: 55.0
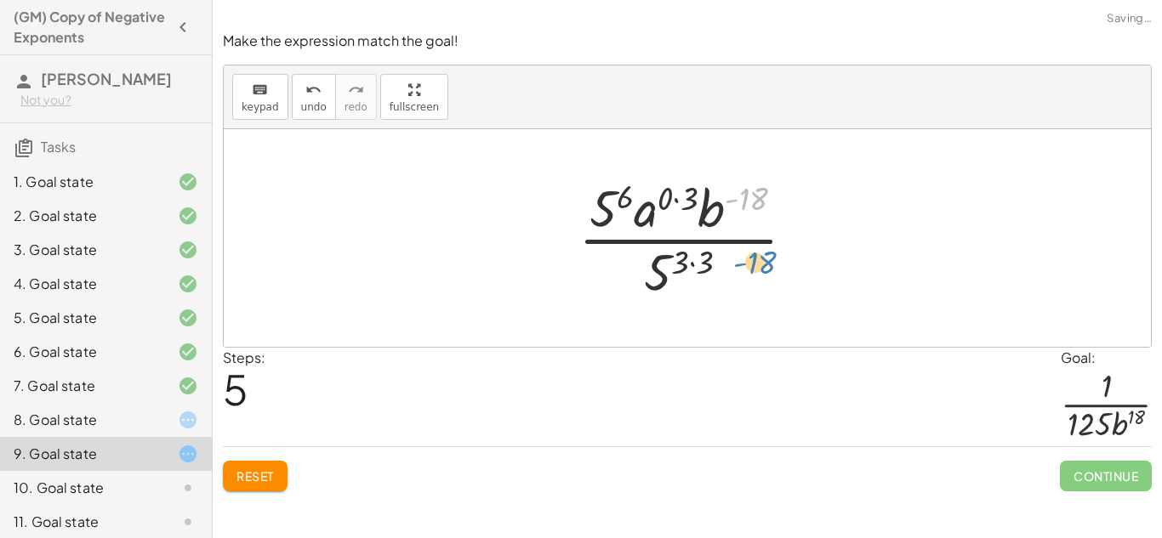
drag, startPoint x: 731, startPoint y: 195, endPoint x: 738, endPoint y: 259, distance: 64.2
click at [738, 259] on div at bounding box center [694, 238] width 248 height 131
drag, startPoint x: 715, startPoint y: 217, endPoint x: 745, endPoint y: 276, distance: 65.8
click at [745, 276] on div at bounding box center [694, 238] width 248 height 131
